Goal: Task Accomplishment & Management: Use online tool/utility

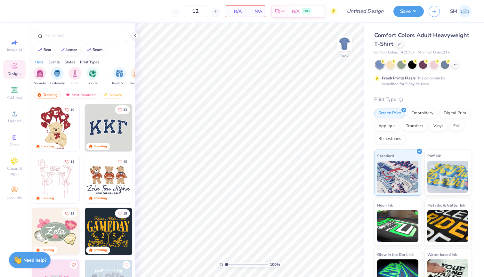
click at [469, 10] on img at bounding box center [465, 11] width 12 height 12
click at [460, 13] on img at bounding box center [465, 11] width 12 height 12
click at [399, 43] on icon at bounding box center [399, 43] width 3 height 3
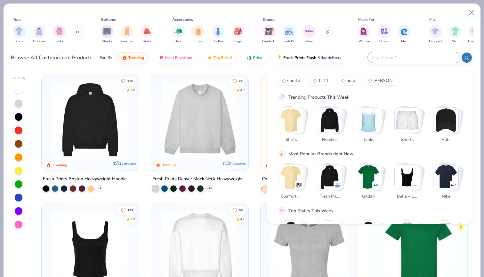
click at [415, 59] on input "text" at bounding box center [414, 57] width 84 height 7
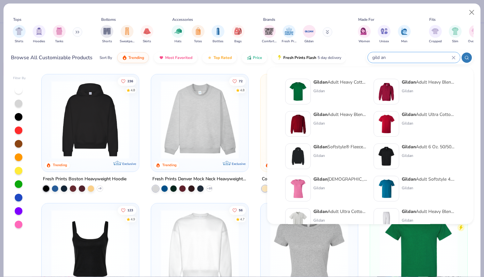
type input "gild an"
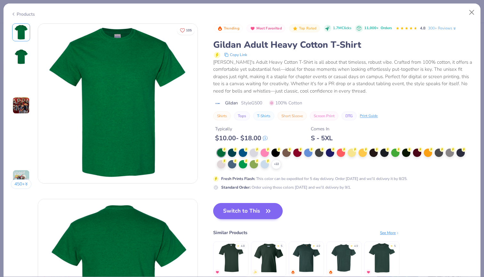
drag, startPoint x: 278, startPoint y: 160, endPoint x: 264, endPoint y: 203, distance: 45.6
click at [264, 203] on button "Switch to This" at bounding box center [248, 211] width 70 height 16
drag, startPoint x: 264, startPoint y: 203, endPoint x: 232, endPoint y: 207, distance: 31.9
click at [232, 207] on button "Switch to This" at bounding box center [248, 211] width 70 height 16
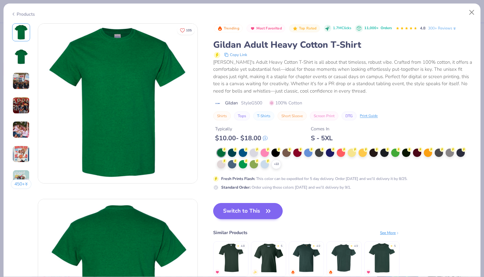
click at [241, 211] on button "Switch to This" at bounding box center [248, 211] width 70 height 16
click at [262, 210] on button "Switch to This" at bounding box center [248, 211] width 70 height 16
click at [273, 163] on div "+ 22" at bounding box center [277, 165] width 10 height 10
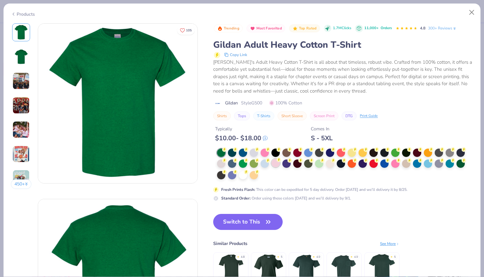
click at [275, 164] on div at bounding box center [276, 163] width 8 height 8
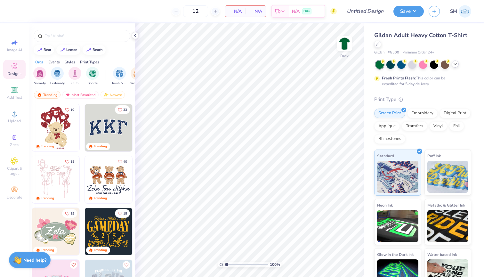
click at [453, 63] on div at bounding box center [455, 64] width 7 height 7
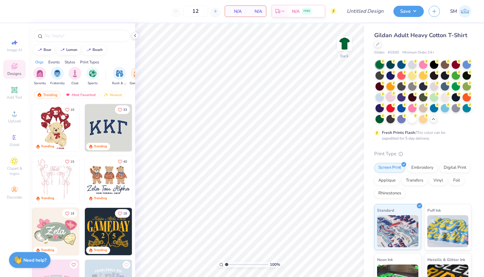
click at [390, 99] on div at bounding box center [391, 97] width 8 height 8
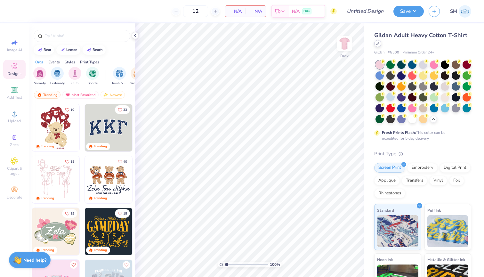
click at [377, 41] on div at bounding box center [377, 43] width 7 height 7
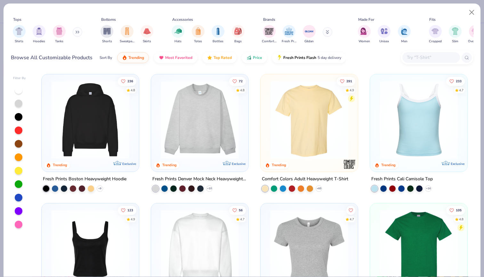
click at [20, 220] on div at bounding box center [19, 157] width 13 height 143
click at [20, 223] on div at bounding box center [19, 225] width 8 height 8
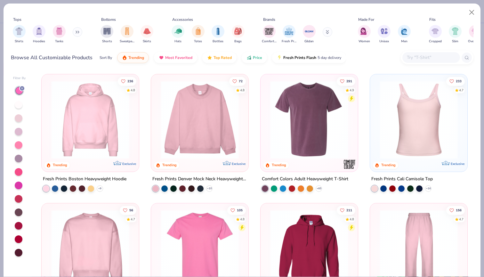
click at [20, 119] on div at bounding box center [19, 118] width 8 height 8
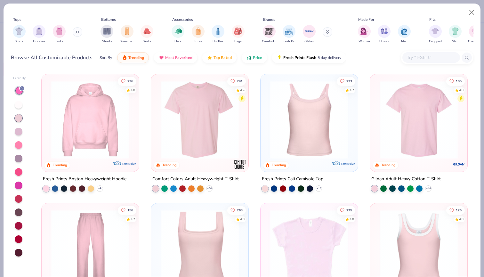
click at [403, 125] on img at bounding box center [419, 120] width 85 height 78
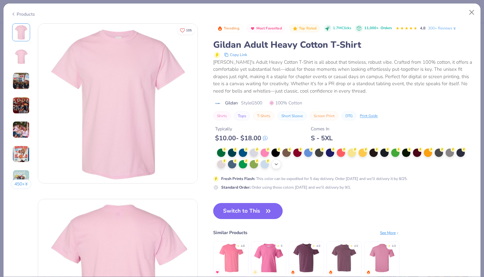
click at [278, 168] on div "+ 22" at bounding box center [277, 165] width 10 height 10
click at [256, 209] on div "Trending Most Favorited Top Rated 1.7M Clicks 11,000+ Orders 4.8 300+ Reviews G…" at bounding box center [343, 156] width 260 height 266
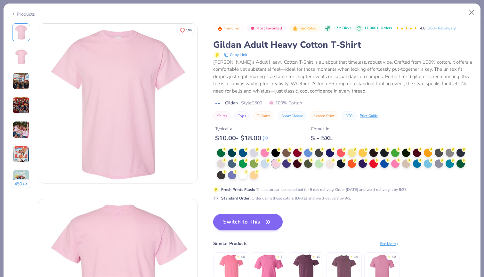
click at [257, 221] on button "Switch to This" at bounding box center [248, 222] width 70 height 16
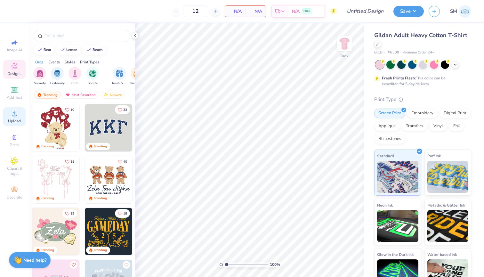
click at [11, 117] on icon at bounding box center [15, 114] width 8 height 8
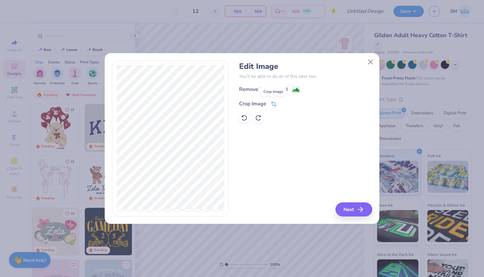
click at [275, 104] on icon at bounding box center [274, 104] width 6 height 6
click at [284, 102] on icon at bounding box center [285, 103] width 4 height 4
click at [291, 89] on div "Remove Background" at bounding box center [269, 90] width 61 height 8
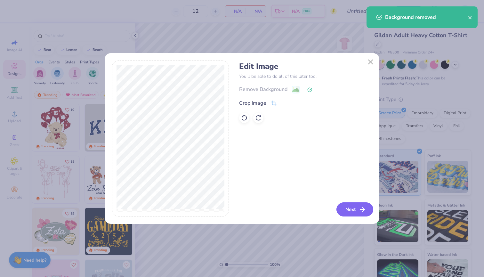
click at [352, 205] on button "Next" at bounding box center [355, 209] width 37 height 14
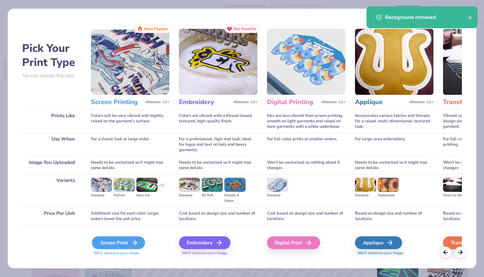
click at [124, 238] on div "Screen Print" at bounding box center [118, 242] width 53 height 13
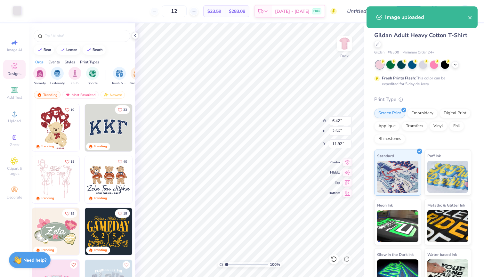
click at [15, 12] on div at bounding box center [17, 10] width 9 height 9
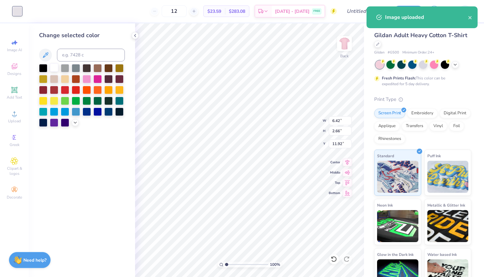
click at [52, 70] on div at bounding box center [54, 67] width 8 height 8
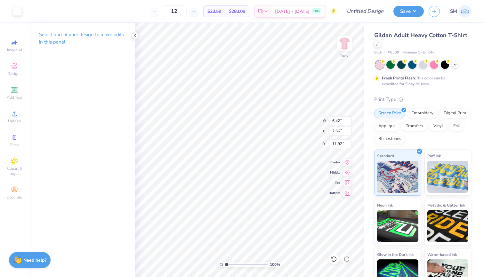
type input "8.66"
type input "3.58"
type input "3.00"
type input "7.19"
type input "2.98"
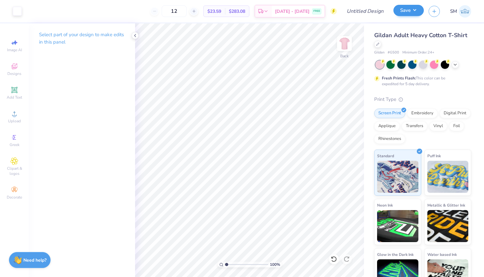
click at [401, 11] on button "Save" at bounding box center [409, 10] width 30 height 11
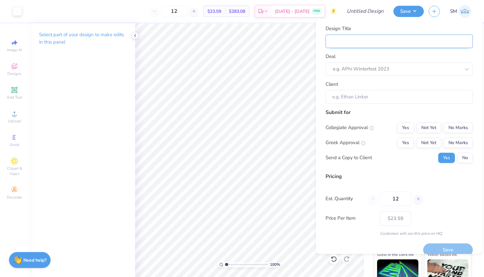
click at [412, 39] on input "Design Title" at bounding box center [399, 41] width 147 height 14
type input "t"
type input "tp"
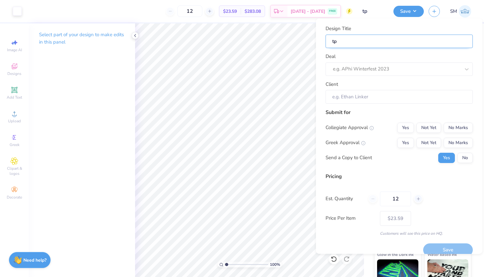
type input "tpa"
type input "tpa p"
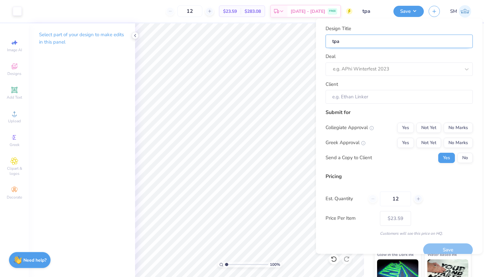
type input "tpa p"
type input "tpa ph"
type input "tpa pho"
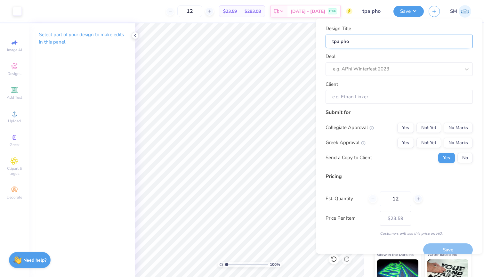
type input "tpa phol"
type input "tpa pholo"
type input "tpa phol"
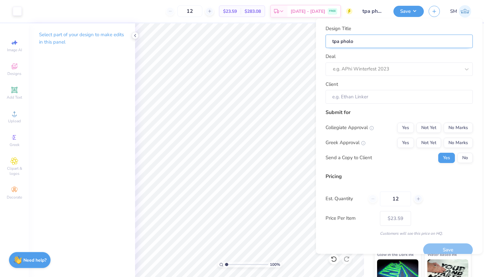
type input "tpa phol"
type input "tpa pho"
type input "tpa ph"
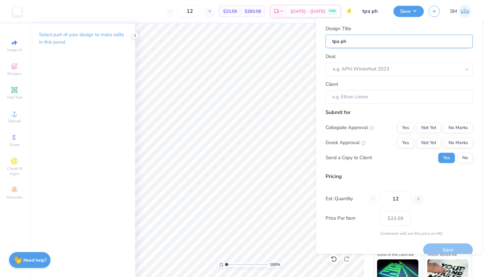
type input "tpa p"
type input "tpa ph"
type input "tpa phi"
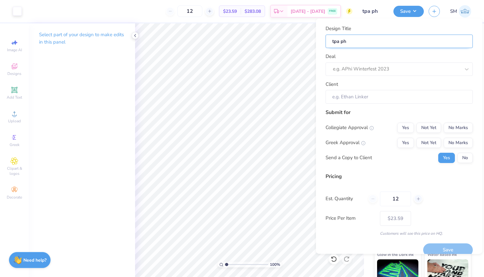
type input "tpa phi"
type input "tpa phil"
type input "tpa philo"
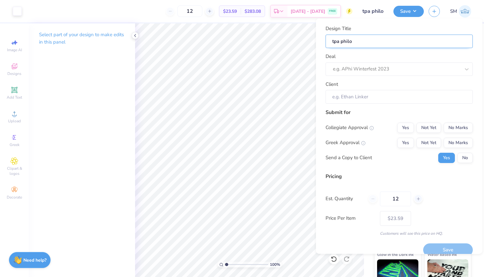
type input "tpa philo"
type input "tpa philo s"
type input "tpa philo sh"
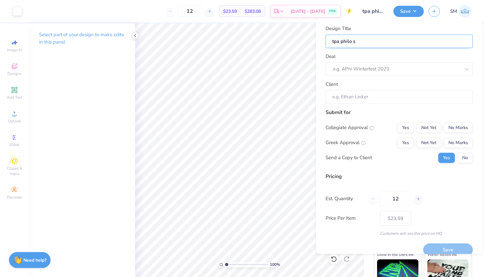
type input "tpa philo sh"
type input "tpa [PERSON_NAME]"
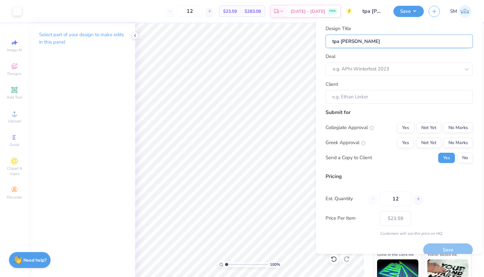
type input "tpa philo shirt"
click at [394, 66] on div at bounding box center [396, 69] width 127 height 9
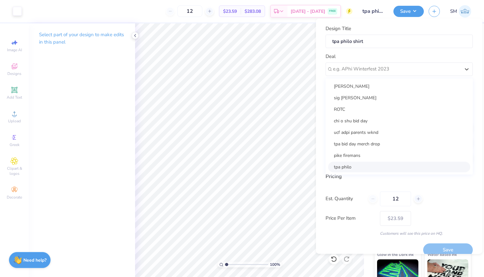
click at [358, 165] on div "tpa philo" at bounding box center [399, 166] width 142 height 11
type input "[PERSON_NAME]"
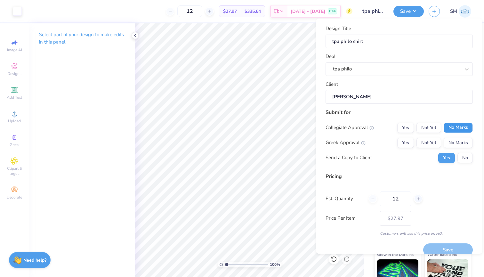
click at [450, 130] on button "No Marks" at bounding box center [458, 127] width 29 height 10
click at [395, 140] on div "Greek Approval Yes Not Yet No Marks" at bounding box center [399, 142] width 147 height 10
click at [399, 140] on button "Yes" at bounding box center [405, 142] width 17 height 10
type input "$27.97"
click at [460, 156] on button "No" at bounding box center [465, 157] width 15 height 10
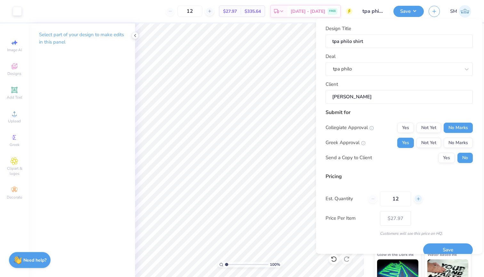
click at [419, 199] on icon at bounding box center [418, 198] width 4 height 4
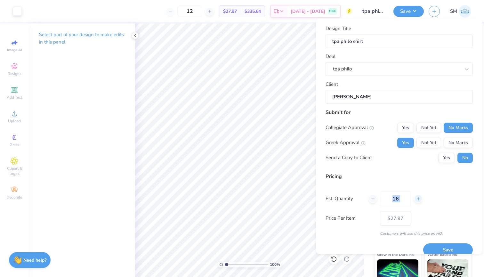
type input "17"
type input "– –"
click at [419, 199] on icon at bounding box center [418, 198] width 4 height 4
type input "18"
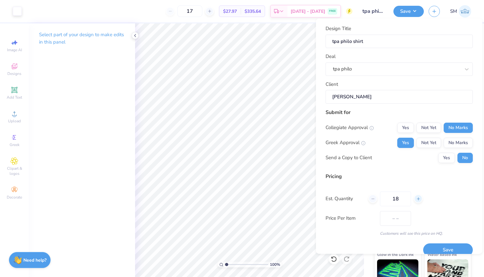
type input "$24.00"
click at [419, 199] on icon at bounding box center [418, 198] width 4 height 4
type input "20"
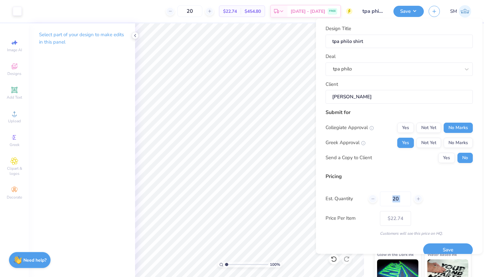
click at [444, 207] on div "Pricing Est. Quantity 20 Price Per Item $22.74 Customers will see this price on…" at bounding box center [399, 204] width 147 height 64
click at [442, 245] on button "Save" at bounding box center [448, 249] width 50 height 13
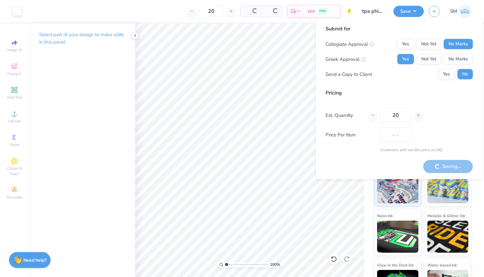
type input "$22.74"
